Goal: Information Seeking & Learning: Learn about a topic

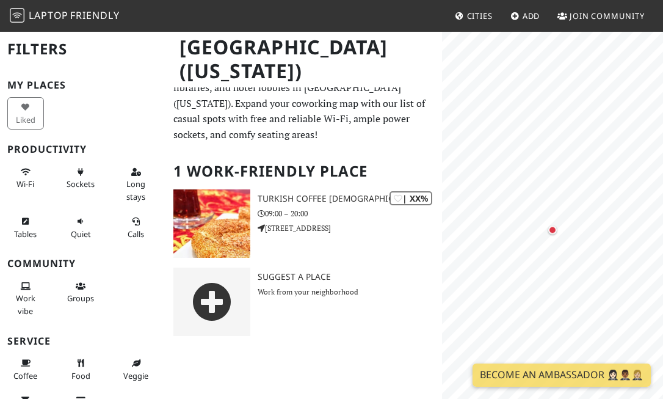
click at [65, 14] on span "Laptop" at bounding box center [49, 15] width 40 height 13
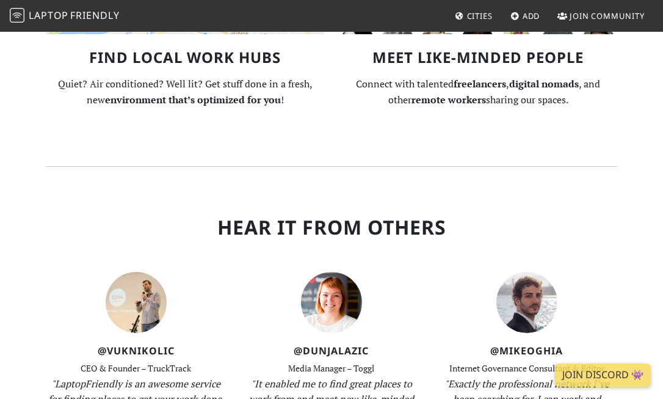
scroll to position [1895, 0]
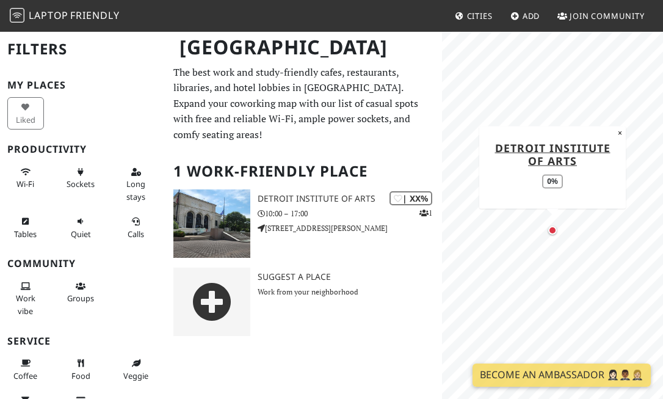
click at [477, 13] on span "Cities" at bounding box center [480, 15] width 26 height 11
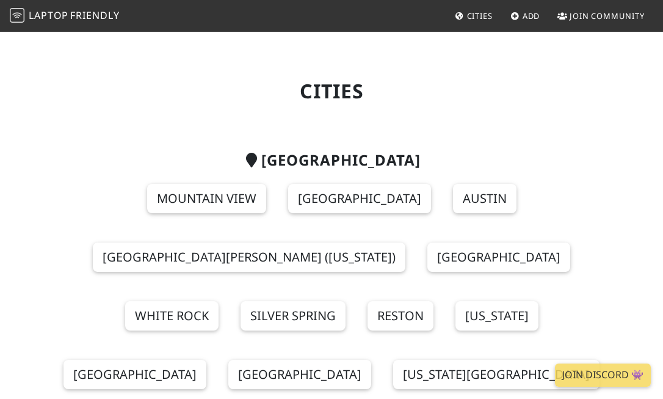
scroll to position [123, 0]
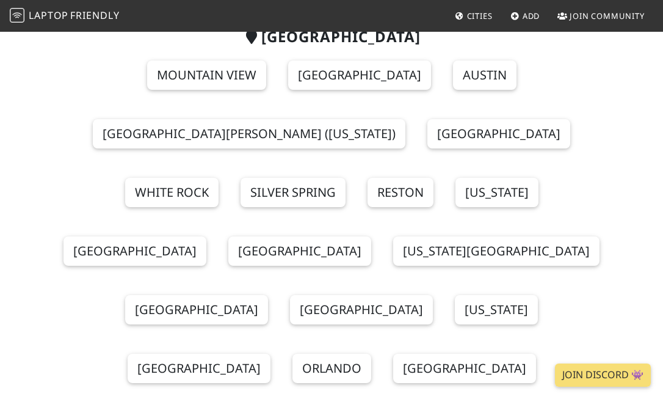
click at [455, 295] on link "Washington" at bounding box center [496, 309] width 83 height 29
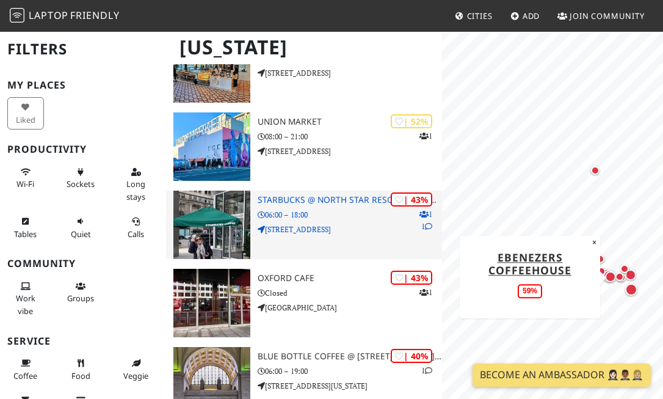
scroll to position [709, 0]
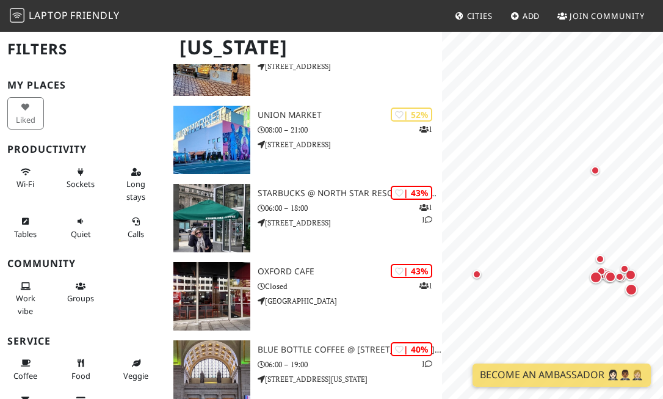
click at [23, 106] on div "Liked" at bounding box center [28, 113] width 56 height 37
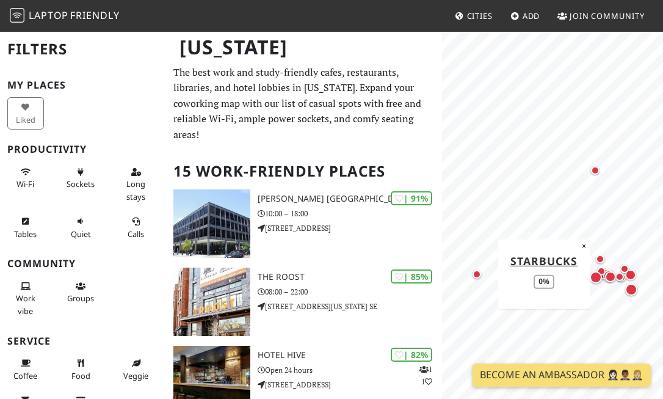
scroll to position [0, 0]
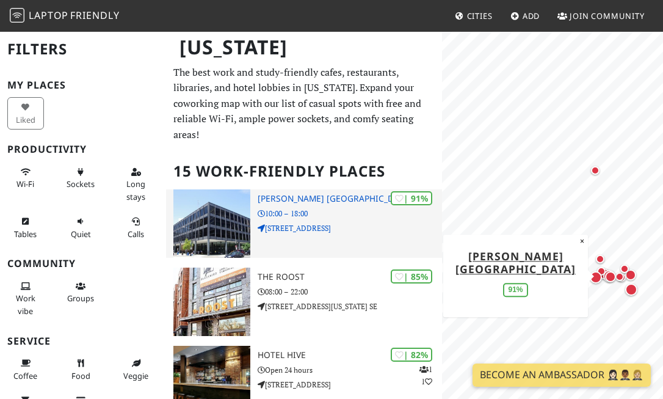
click at [289, 202] on div "| 91% Martin Luther King Jr. Memorial Library 10:00 – 18:00 901 G St. NW" at bounding box center [350, 223] width 184 height 68
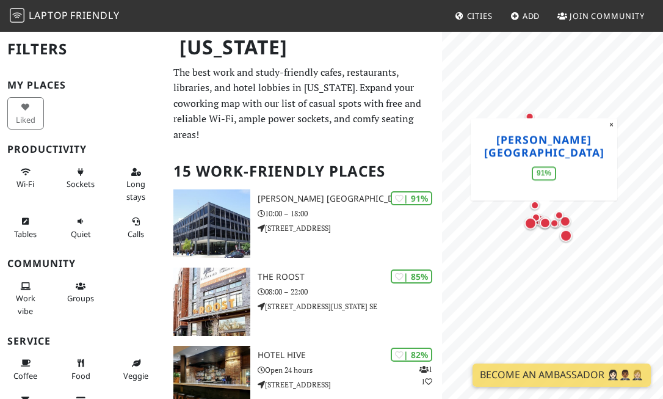
click at [540, 146] on div "MapLibre | Protomaps © OpenStreetMap Martin Luther King Jr. Memorial Library 91…" at bounding box center [552, 230] width 221 height 399
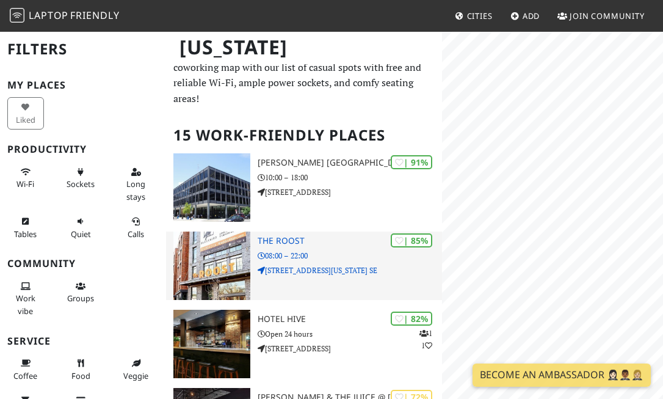
scroll to position [37, 0]
click at [363, 264] on p "1401 Pennsylvania Ave. SE" at bounding box center [350, 270] width 184 height 12
click at [316, 266] on p "1401 Pennsylvania Ave. SE" at bounding box center [350, 270] width 184 height 12
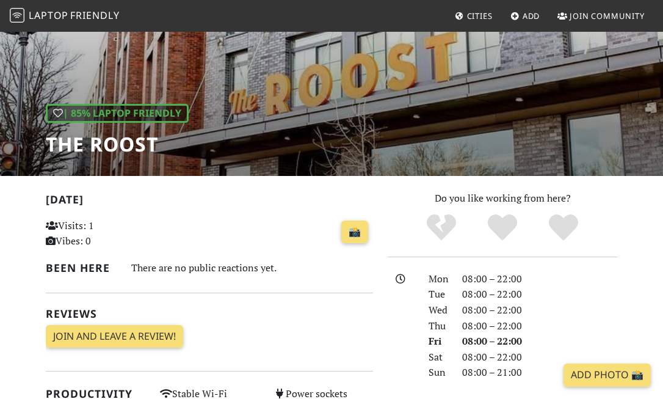
scroll to position [179, 0]
